Goal: Information Seeking & Learning: Check status

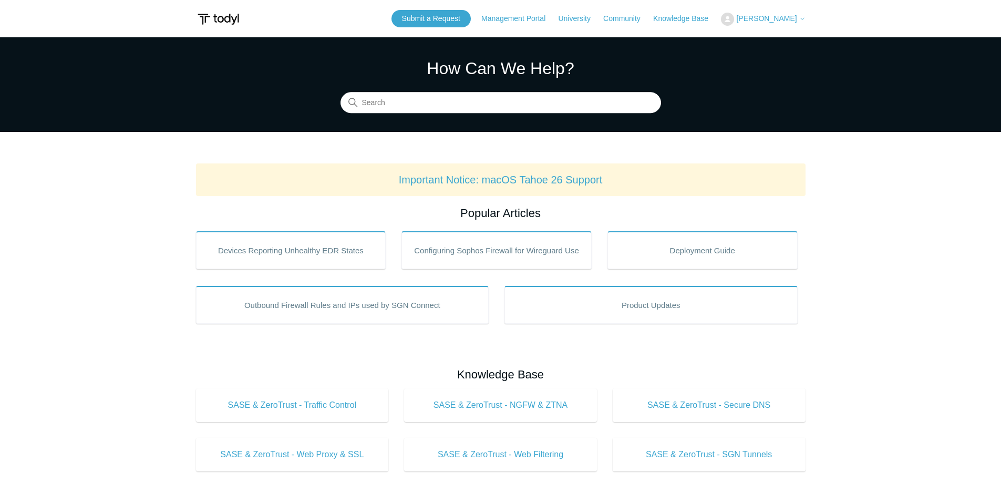
click at [79, 264] on main "Todyl Support Center How Can We Help? Search Important Notice: macOS Tahoe 26 S…" at bounding box center [500, 492] width 1001 height 910
click at [141, 226] on main "Todyl Support Center How Can We Help? Search Important Notice: macOS Tahoe 26 S…" at bounding box center [500, 492] width 1001 height 910
click at [162, 168] on main "Todyl Support Center How Can We Help? Search Important Notice: macOS Tahoe 26 S…" at bounding box center [500, 492] width 1001 height 910
click at [720, 98] on section "How Can We Help? Search" at bounding box center [500, 84] width 1001 height 95
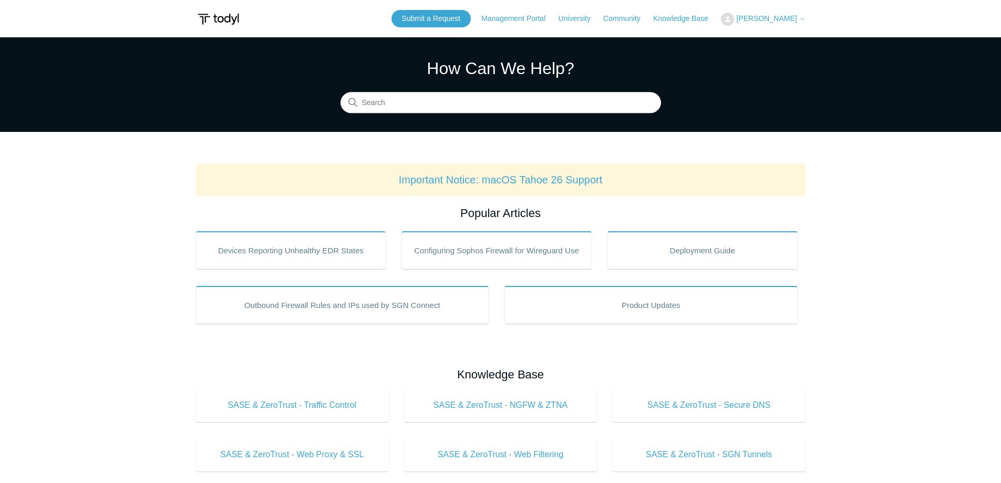
click at [723, 60] on section "How Can We Help? Search" at bounding box center [500, 84] width 1001 height 95
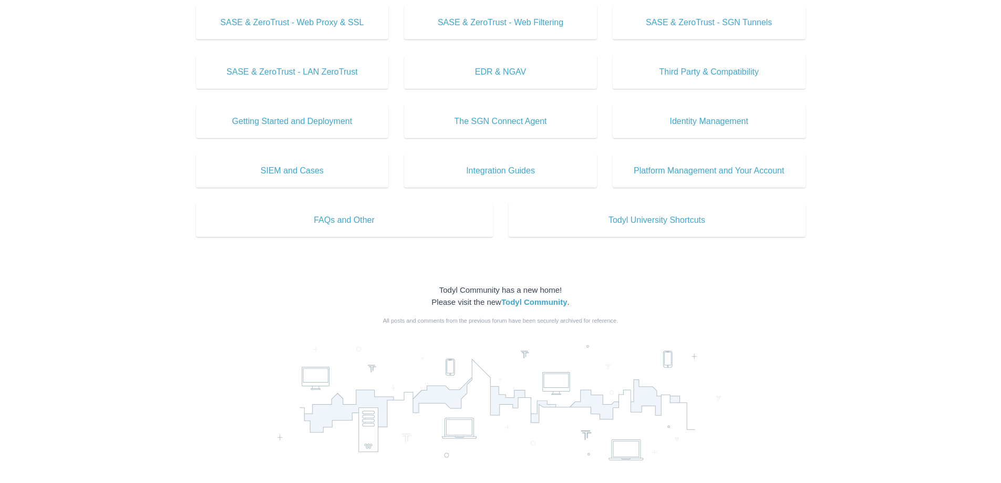
scroll to position [485, 0]
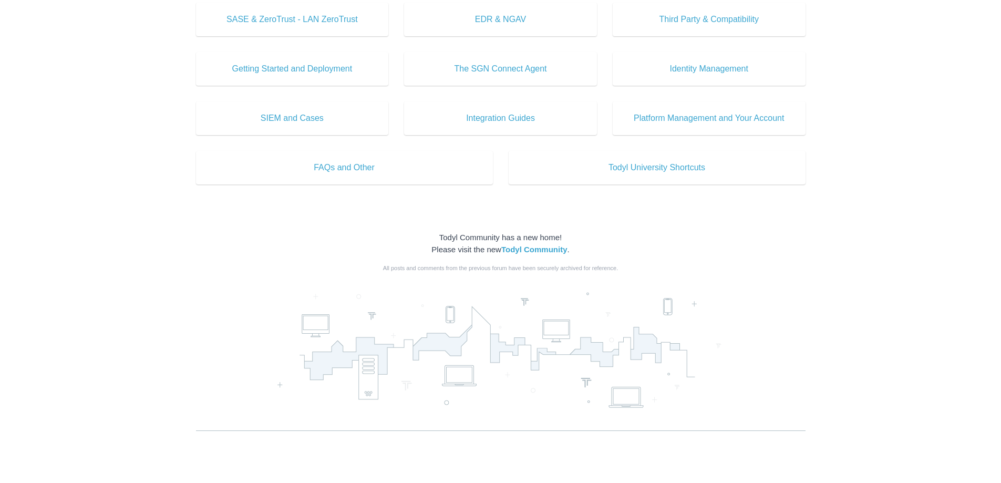
click at [877, 214] on main "Todyl Support Center How Can We Help? Search Important Notice: macOS Tahoe 26 S…" at bounding box center [500, 8] width 1001 height 910
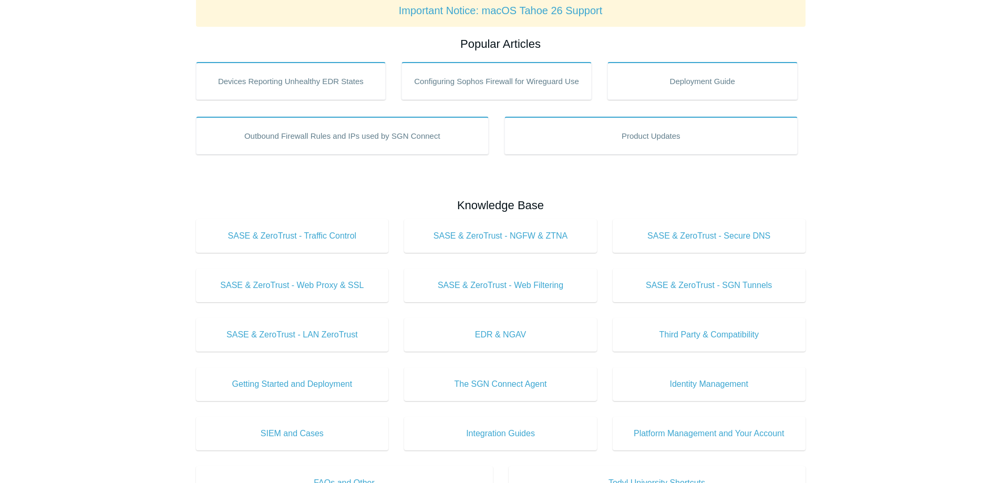
scroll to position [0, 0]
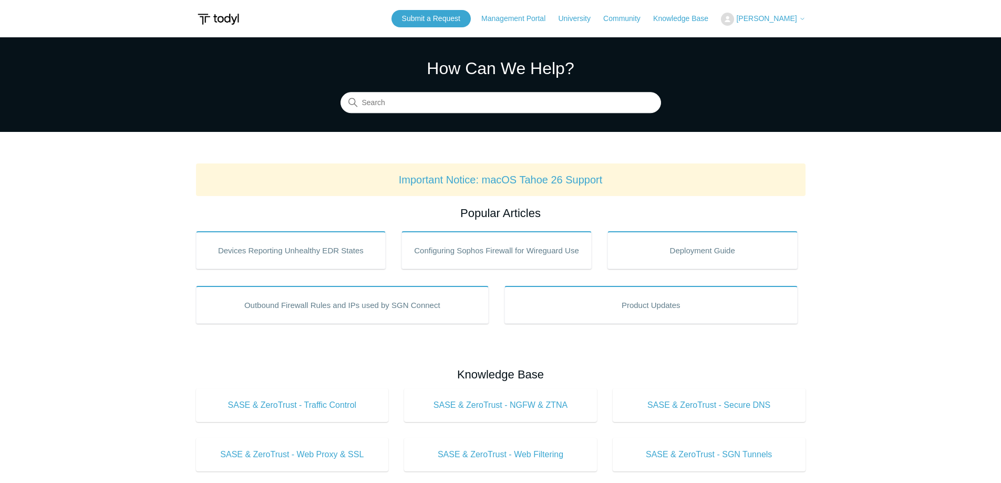
click at [875, 114] on section "How Can We Help? Search" at bounding box center [500, 84] width 1001 height 95
click at [797, 18] on span "[PERSON_NAME]" at bounding box center [766, 18] width 60 height 8
click at [793, 26] on div "Submit a Request Management Portal University Community Knowledge Base [PERSON_…" at bounding box center [599, 18] width 414 height 17
click at [794, 19] on span "[PERSON_NAME]" at bounding box center [766, 18] width 60 height 8
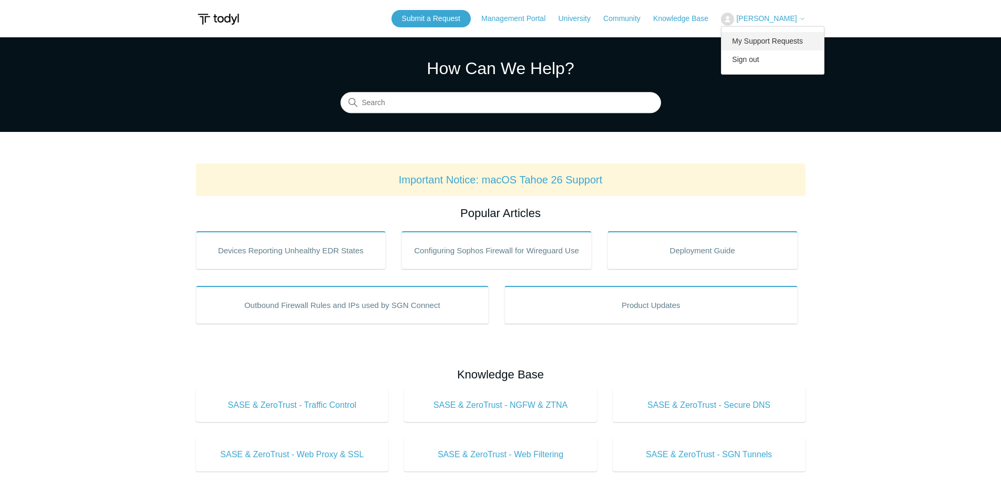
click at [774, 38] on link "My Support Requests" at bounding box center [773, 41] width 103 height 18
